Goal: Information Seeking & Learning: Learn about a topic

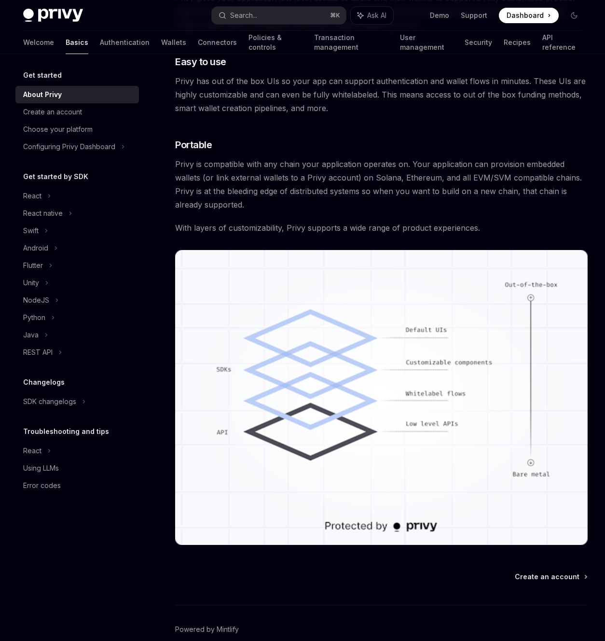
scroll to position [601, 0]
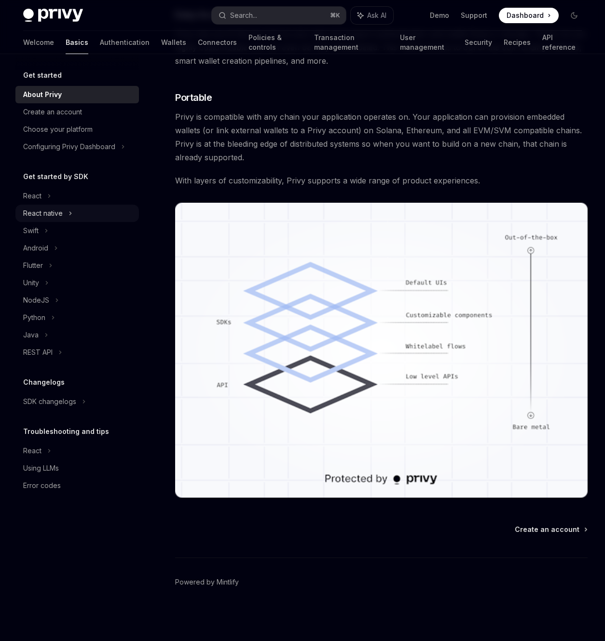
click at [45, 221] on div "React native" at bounding box center [77, 213] width 124 height 17
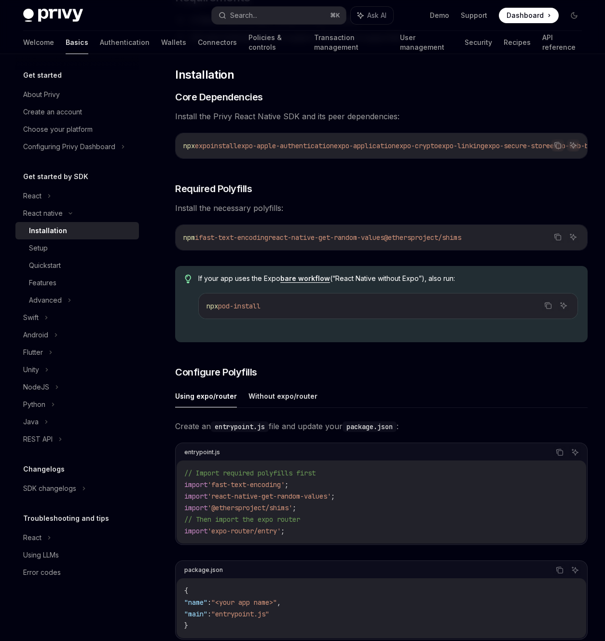
scroll to position [463, 0]
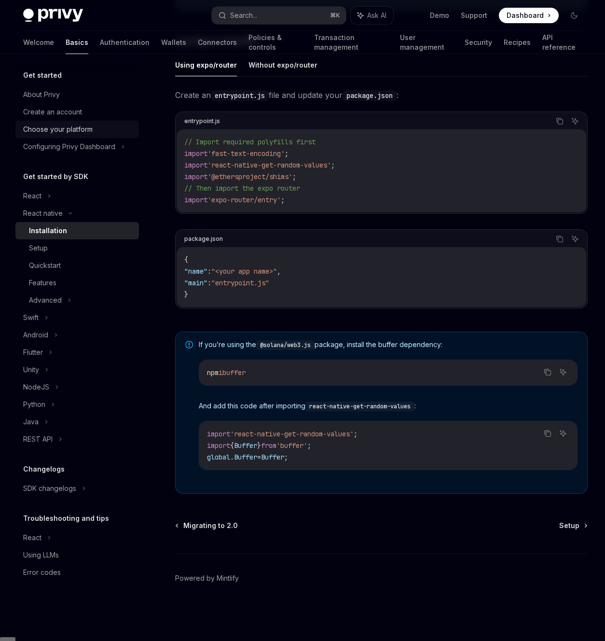
click at [83, 133] on div "Choose your platform" at bounding box center [58, 130] width 70 height 12
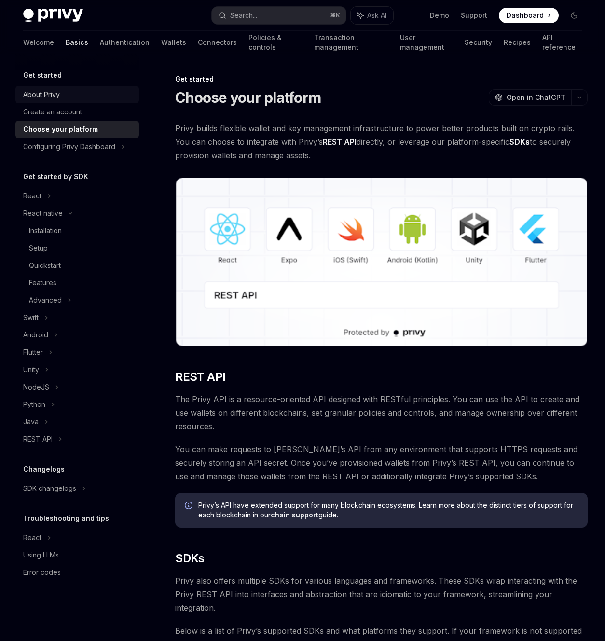
click at [53, 92] on div "About Privy" at bounding box center [41, 95] width 37 height 12
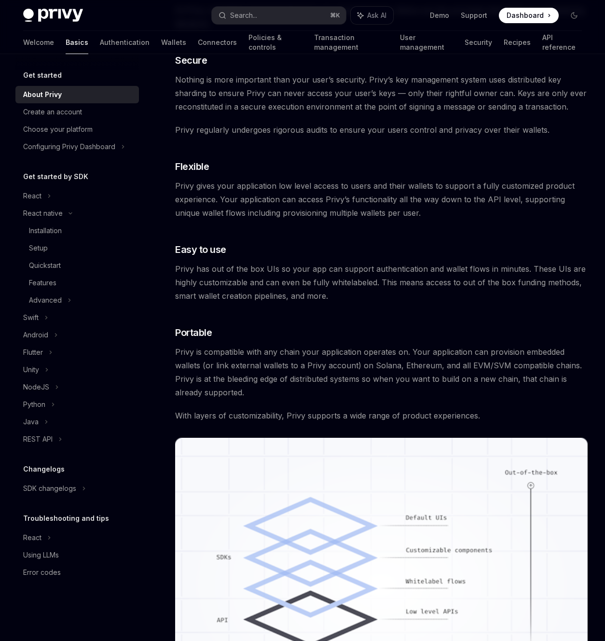
scroll to position [601, 0]
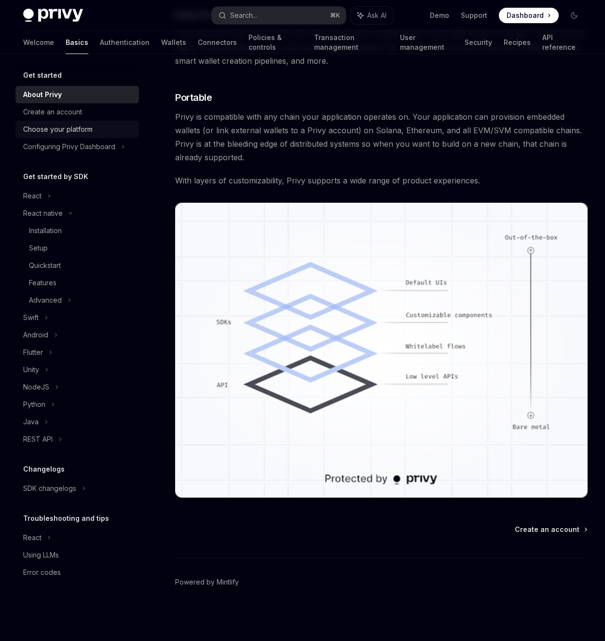
click at [55, 130] on div "Choose your platform" at bounding box center [58, 130] width 70 height 12
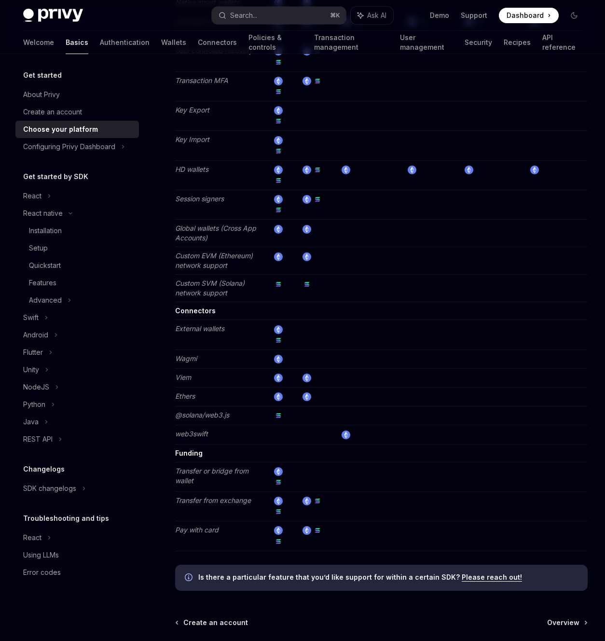
scroll to position [1535, 0]
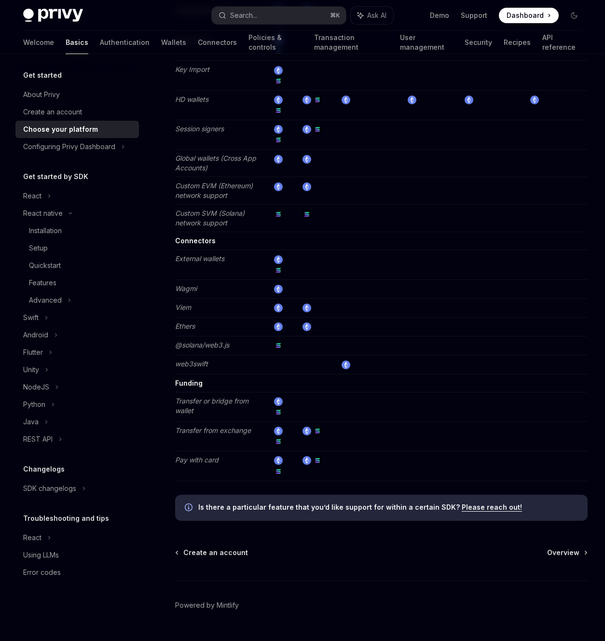
type textarea "*"
